Goal: Task Accomplishment & Management: Use online tool/utility

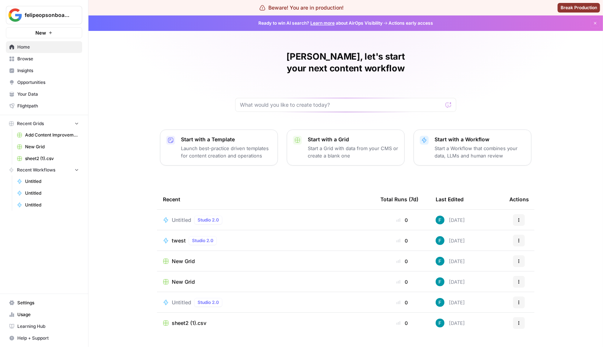
click at [424, 138] on button "Start with a Workflow Start a Workflow that combines your data, LLMs and human …" at bounding box center [472, 148] width 118 height 36
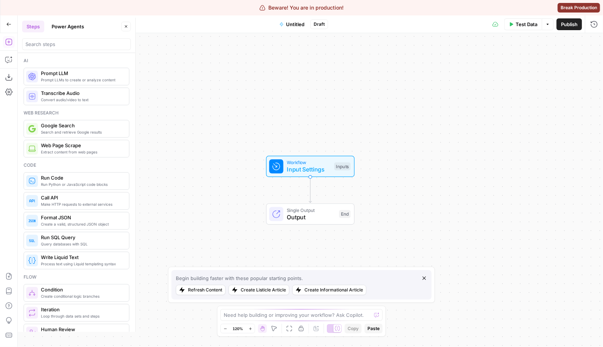
click at [7, 22] on icon "button" at bounding box center [8, 24] width 5 height 5
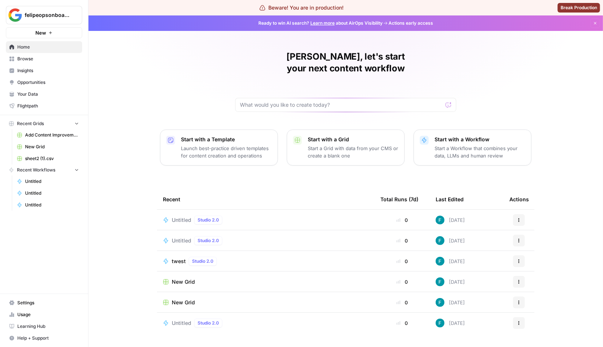
click at [329, 145] on p "Start a Grid with data from your CMS or create a blank one" at bounding box center [353, 152] width 91 height 15
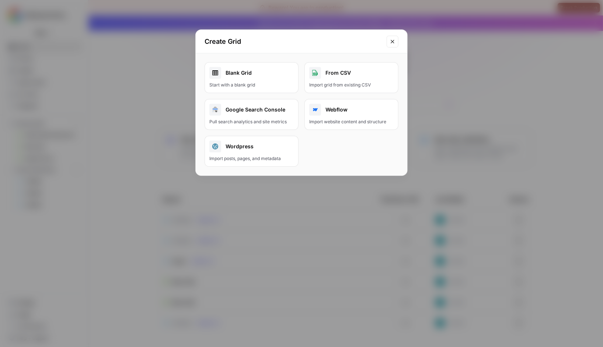
click at [266, 75] on div "Blank Grid" at bounding box center [251, 73] width 84 height 12
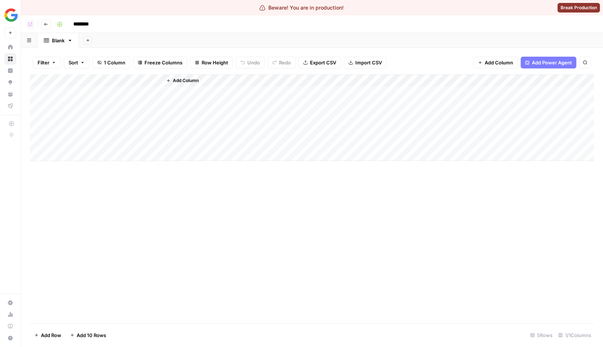
click at [197, 79] on span "Add Column" at bounding box center [186, 80] width 26 height 7
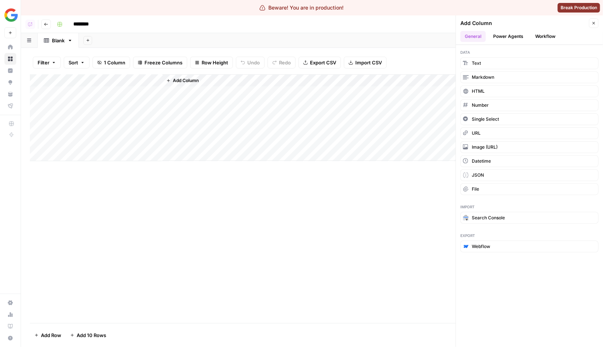
click at [516, 30] on header "Add Column Close General Power Agents Workflow" at bounding box center [529, 29] width 147 height 29
click at [535, 37] on button "Workflow" at bounding box center [544, 36] width 29 height 11
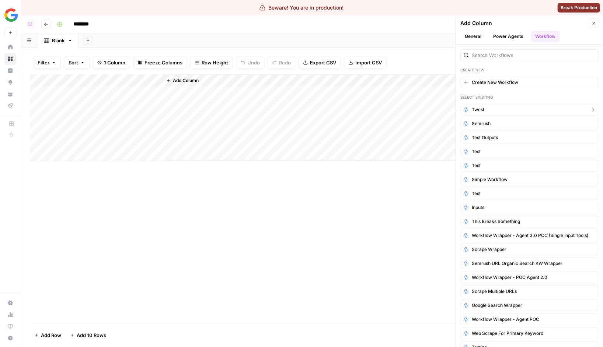
click at [483, 110] on span "twest" at bounding box center [477, 109] width 13 height 7
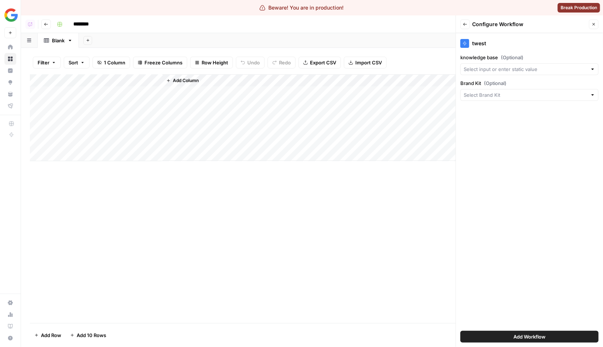
click at [519, 335] on span "Add Workflow" at bounding box center [529, 336] width 32 height 7
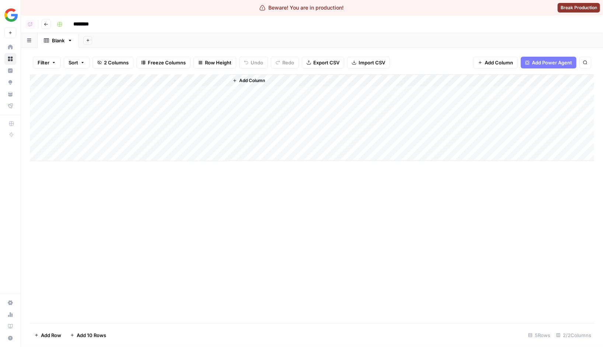
click at [252, 82] on span "Add Column" at bounding box center [252, 80] width 26 height 7
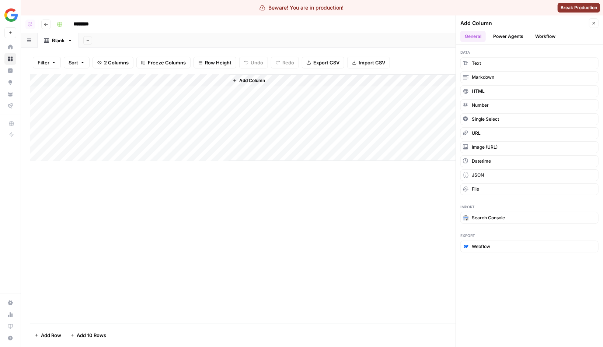
click at [539, 38] on button "Workflow" at bounding box center [544, 36] width 29 height 11
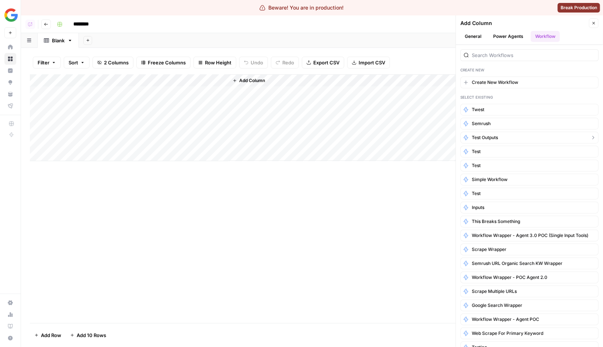
click at [492, 138] on span "test outputs" at bounding box center [484, 137] width 26 height 7
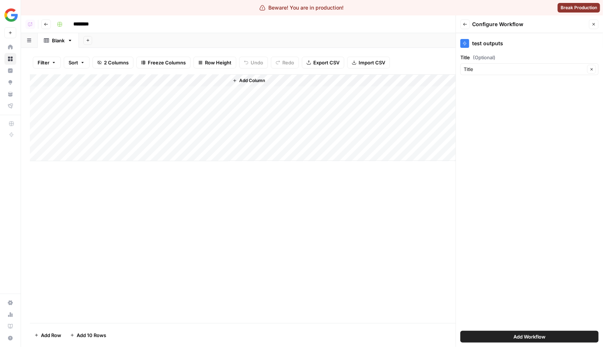
click at [523, 341] on span "Add Workflow" at bounding box center [529, 336] width 32 height 7
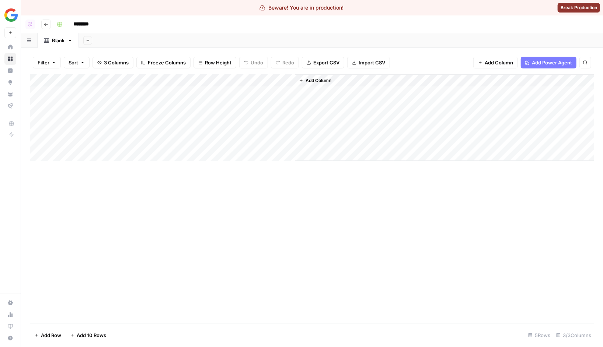
click at [204, 93] on div "Add Column" at bounding box center [312, 117] width 564 height 87
click at [260, 79] on div "Add Column" at bounding box center [312, 117] width 564 height 87
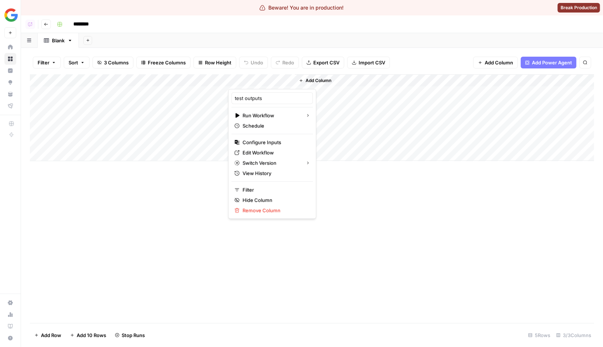
click at [142, 187] on div "Add Column" at bounding box center [312, 198] width 564 height 249
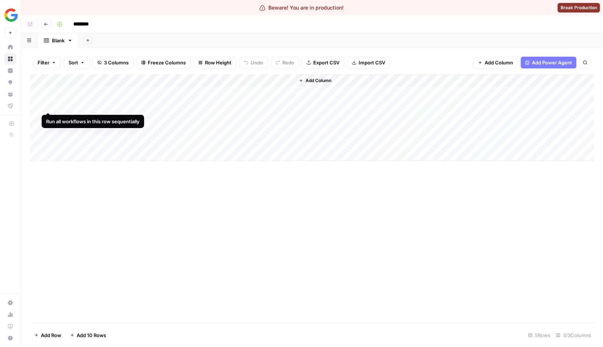
click at [49, 104] on div "Add Column" at bounding box center [312, 117] width 564 height 87
click at [70, 239] on div "Add Column" at bounding box center [312, 198] width 564 height 249
click at [49, 102] on div "Add Column" at bounding box center [312, 117] width 564 height 87
click at [49, 103] on div "Add Column" at bounding box center [312, 117] width 564 height 87
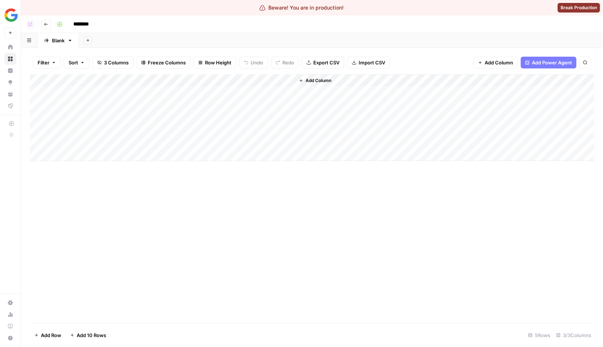
click at [115, 223] on div "Add Column" at bounding box center [312, 198] width 564 height 249
click at [47, 120] on div "Add Column" at bounding box center [312, 117] width 564 height 87
click at [287, 117] on div "Add Column" at bounding box center [312, 117] width 564 height 87
click at [249, 220] on div "Add Column" at bounding box center [312, 198] width 564 height 249
click at [49, 117] on div "Add Column" at bounding box center [312, 117] width 564 height 87
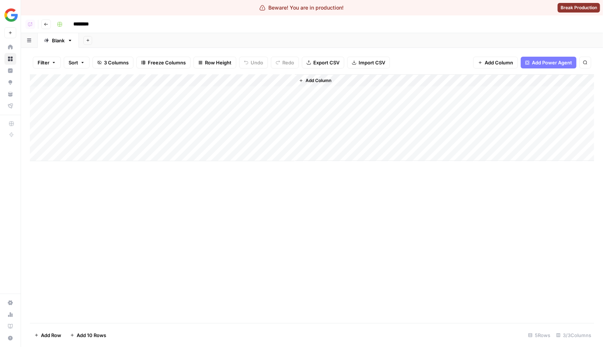
click at [223, 182] on div "Add Column" at bounding box center [312, 198] width 564 height 249
click at [46, 128] on div "Add Column" at bounding box center [312, 117] width 564 height 87
click at [288, 129] on div "Add Column" at bounding box center [312, 117] width 564 height 87
click at [267, 208] on div "Add Column" at bounding box center [312, 198] width 564 height 249
click at [310, 77] on button "Add Column" at bounding box center [315, 81] width 38 height 10
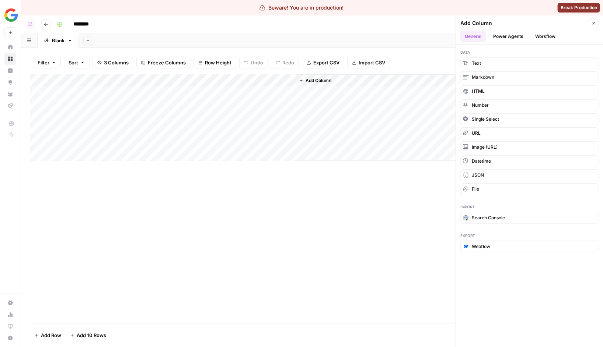
click at [518, 31] on button "Power Agents" at bounding box center [507, 36] width 39 height 11
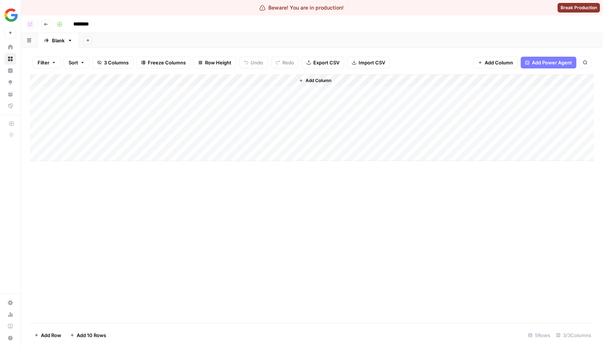
click at [277, 81] on div "Add Column" at bounding box center [312, 117] width 564 height 87
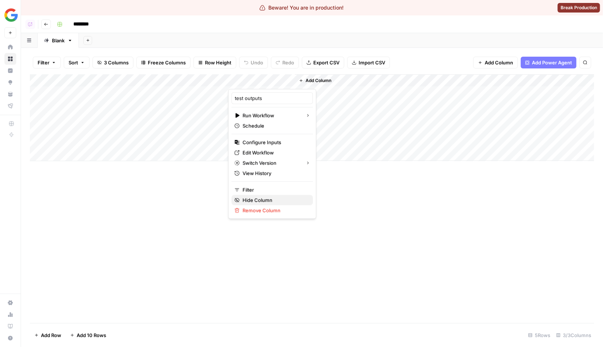
click at [256, 204] on button "Hide Column" at bounding box center [271, 200] width 81 height 10
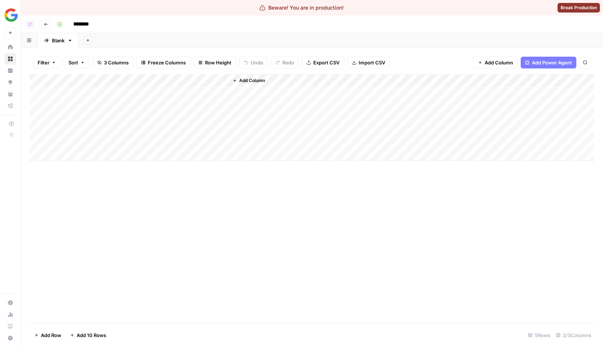
click at [215, 80] on div "Add Column" at bounding box center [312, 117] width 564 height 87
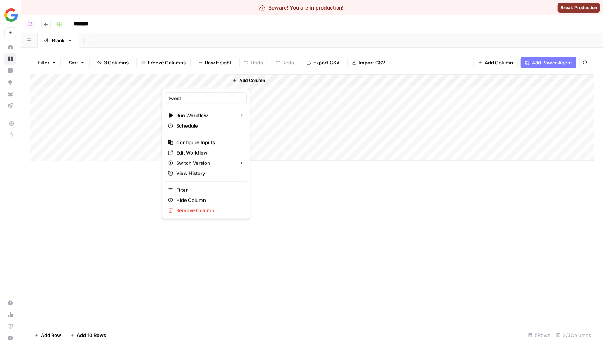
click at [215, 80] on div at bounding box center [195, 81] width 67 height 15
click at [119, 62] on span "3 Columns" at bounding box center [116, 62] width 25 height 7
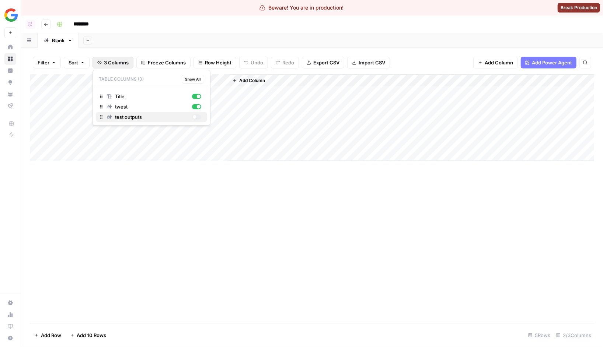
click at [196, 116] on div "button" at bounding box center [196, 117] width 9 height 5
click at [280, 79] on div "Add Column" at bounding box center [312, 117] width 564 height 87
click at [208, 231] on div "Add Column" at bounding box center [312, 198] width 564 height 249
click at [278, 80] on div "Add Column" at bounding box center [312, 117] width 564 height 87
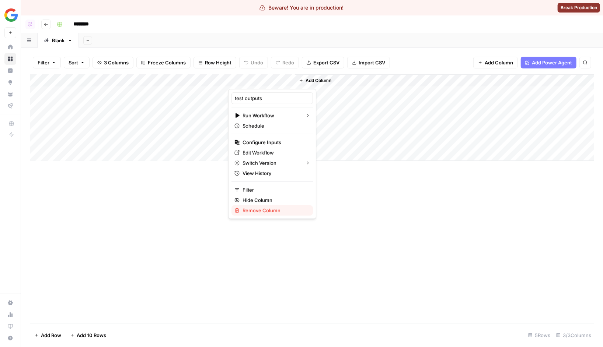
click at [266, 214] on button "Remove Column" at bounding box center [271, 211] width 81 height 10
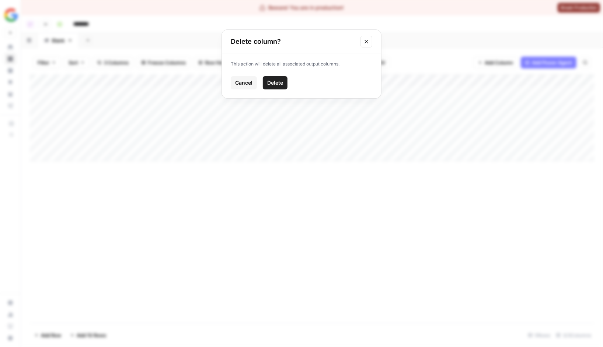
click at [273, 83] on span "Delete" at bounding box center [275, 82] width 16 height 7
click at [214, 79] on div "Add Column" at bounding box center [312, 117] width 564 height 87
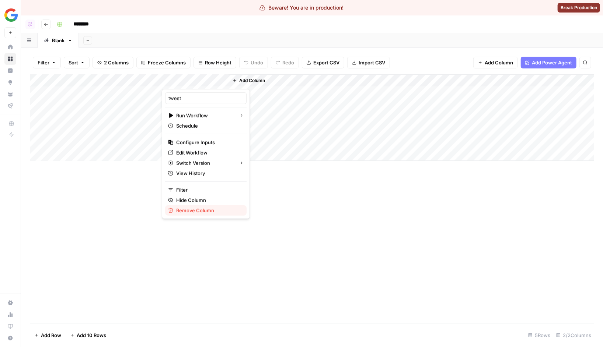
click at [194, 211] on span "Remove Column" at bounding box center [208, 210] width 64 height 7
